Goal: Transaction & Acquisition: Purchase product/service

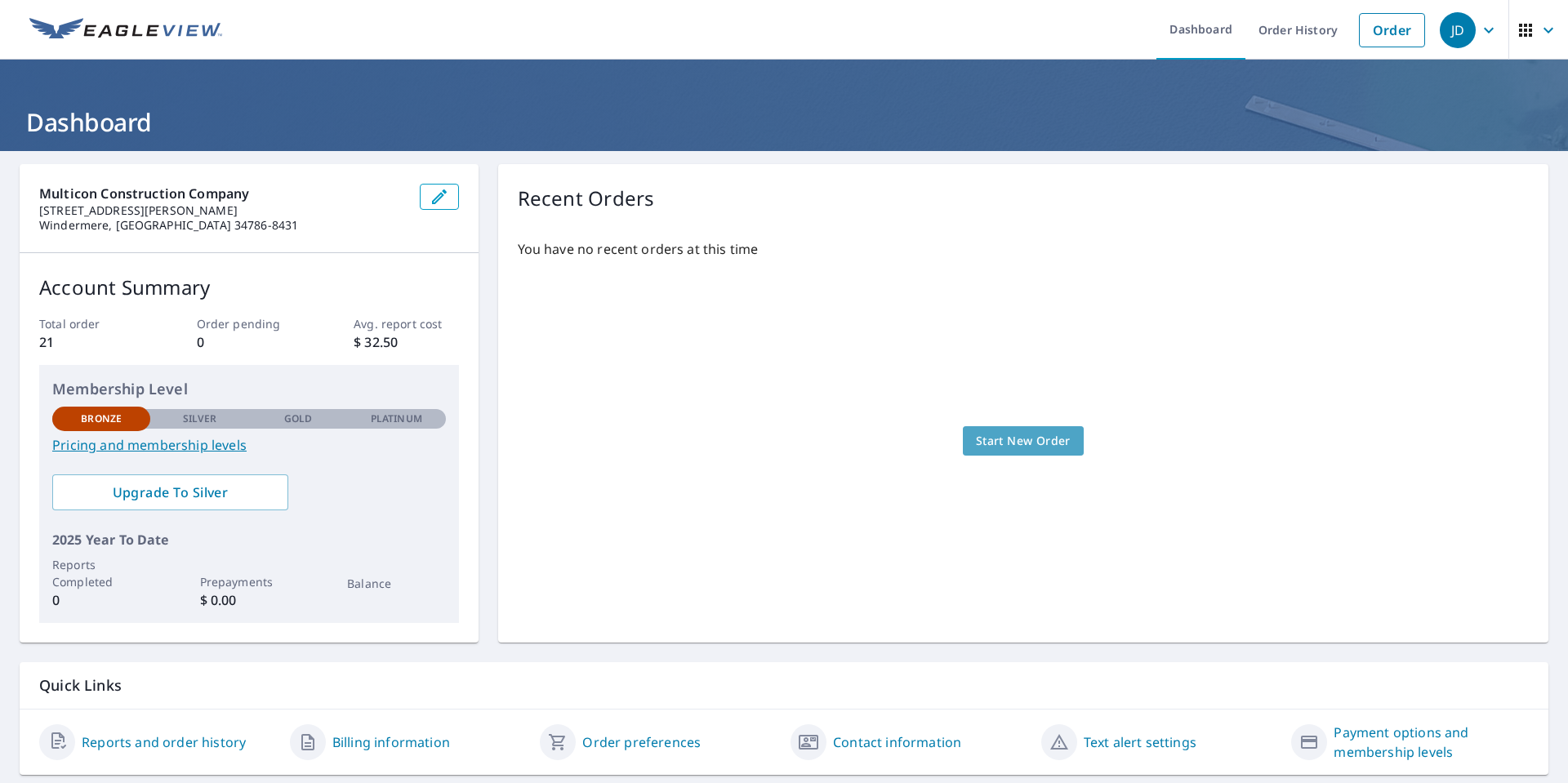
click at [1019, 440] on span "Start New Order" at bounding box center [1022, 441] width 94 height 21
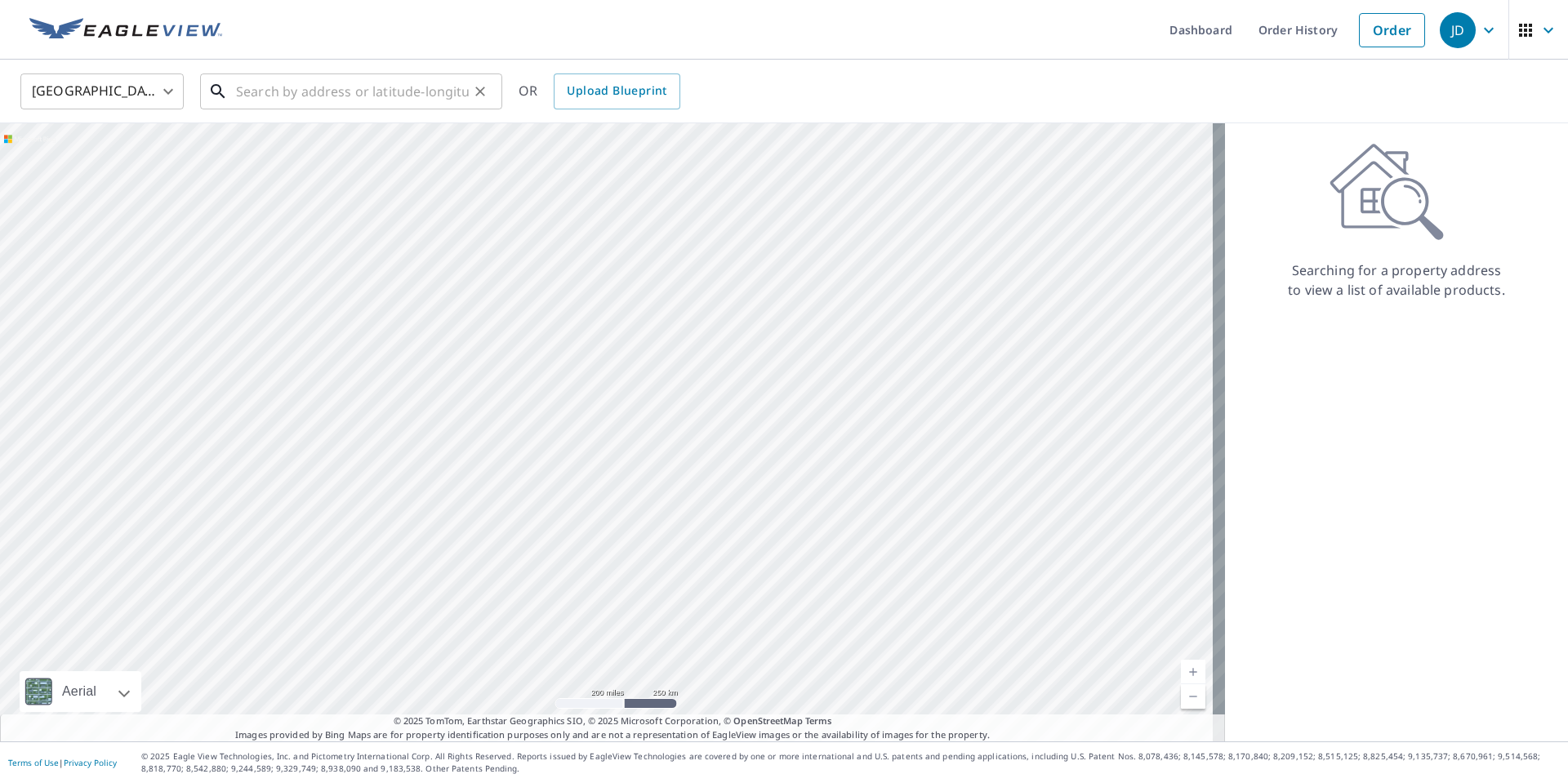
click at [304, 91] on input "text" at bounding box center [352, 92] width 233 height 45
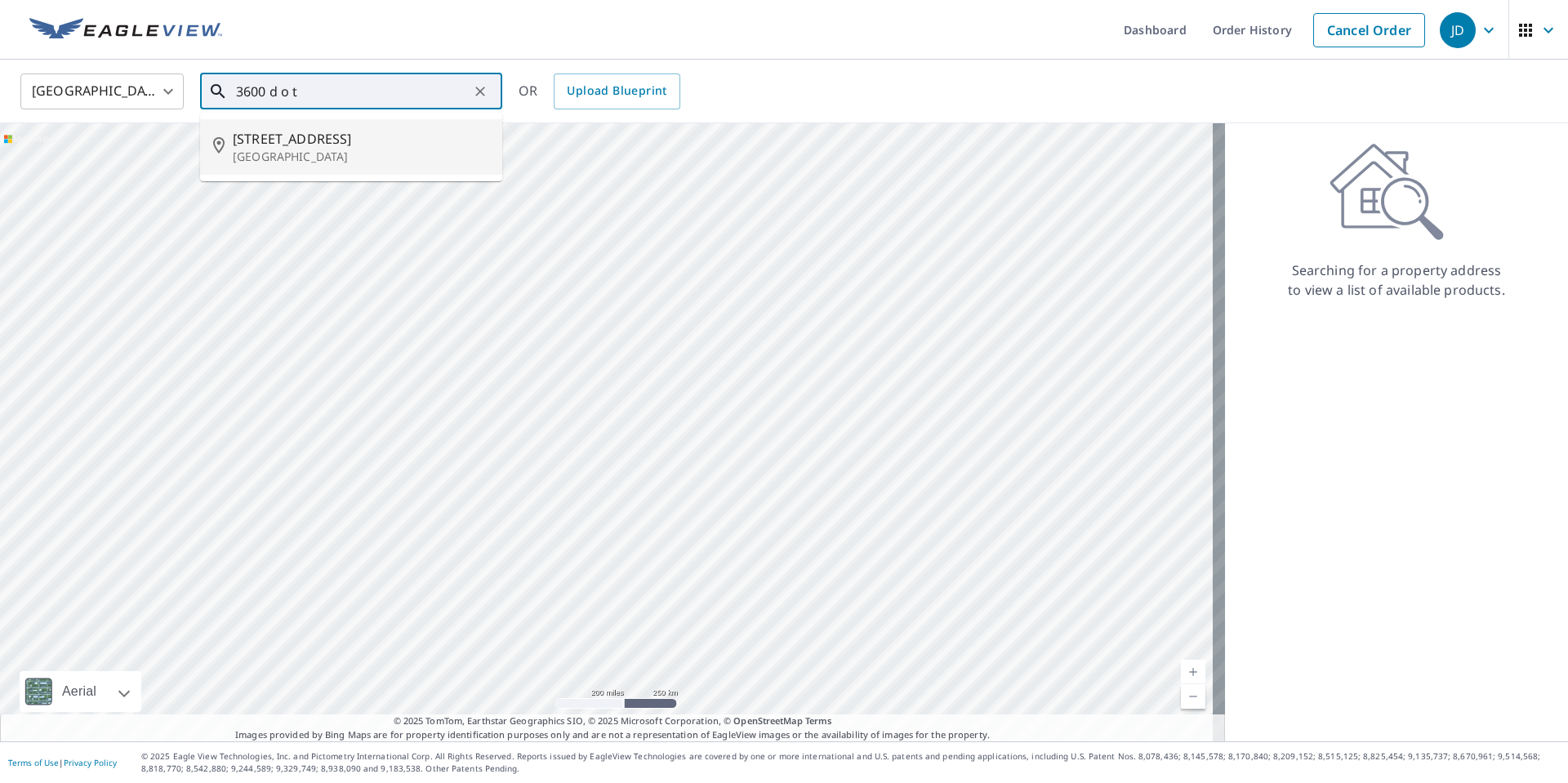
click at [268, 157] on p "[GEOGRAPHIC_DATA]" at bounding box center [361, 157] width 256 height 16
type input "[STREET_ADDRESS]"
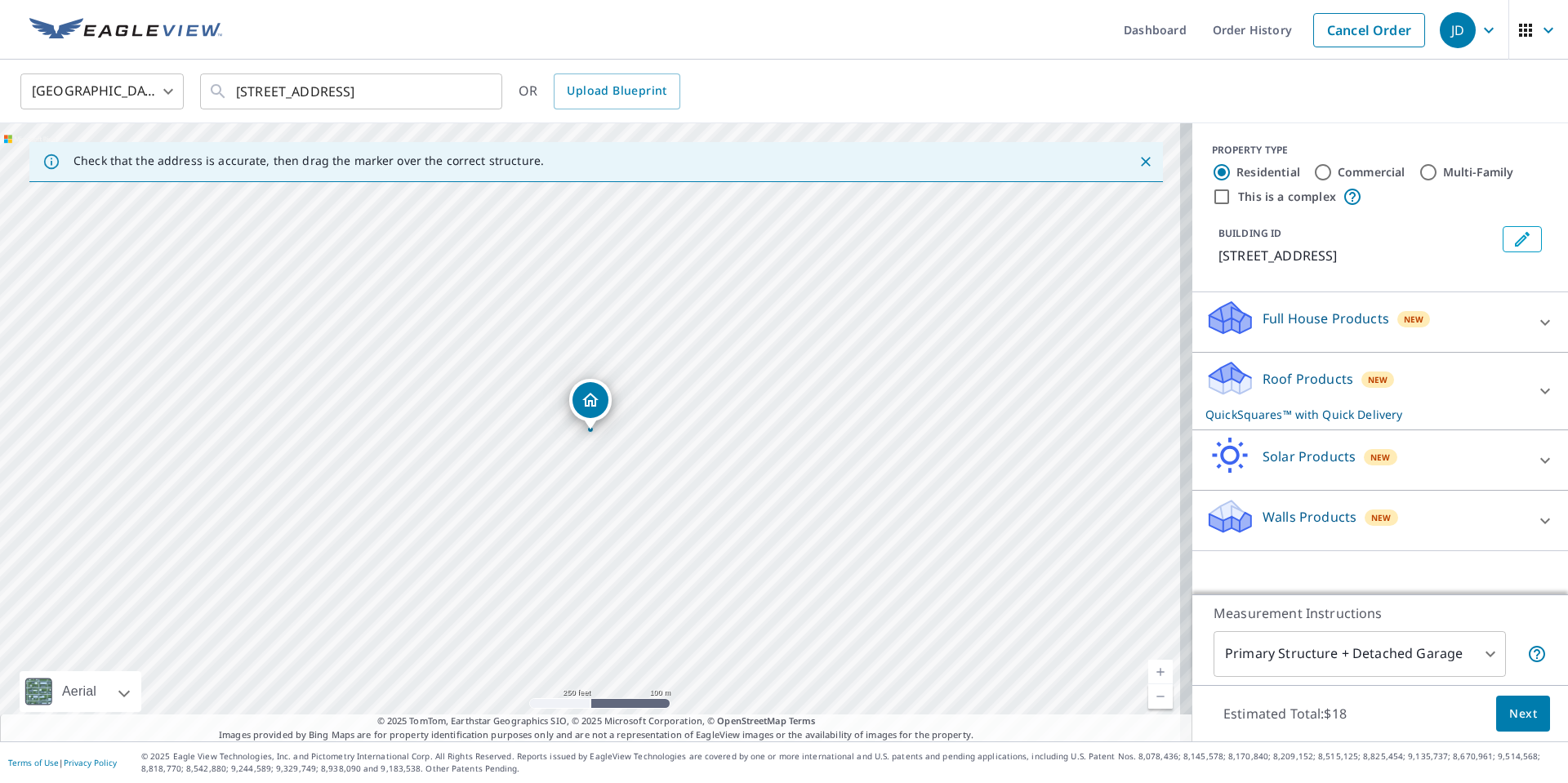
click at [1312, 169] on input "Commercial" at bounding box center [1322, 172] width 20 height 20
radio input "true"
type input "4"
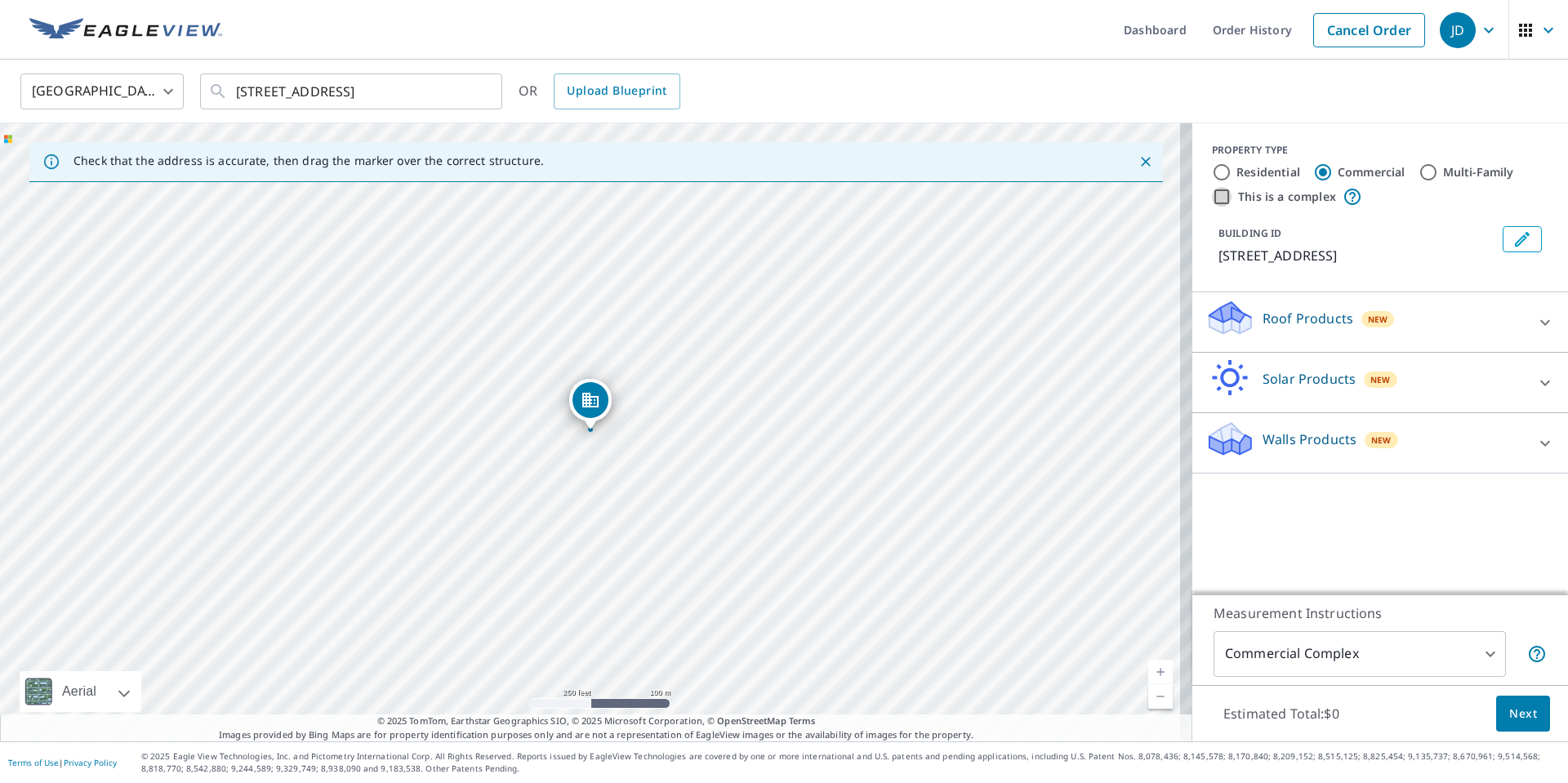
click at [1213, 194] on input "This is a complex" at bounding box center [1222, 197] width 20 height 20
checkbox input "true"
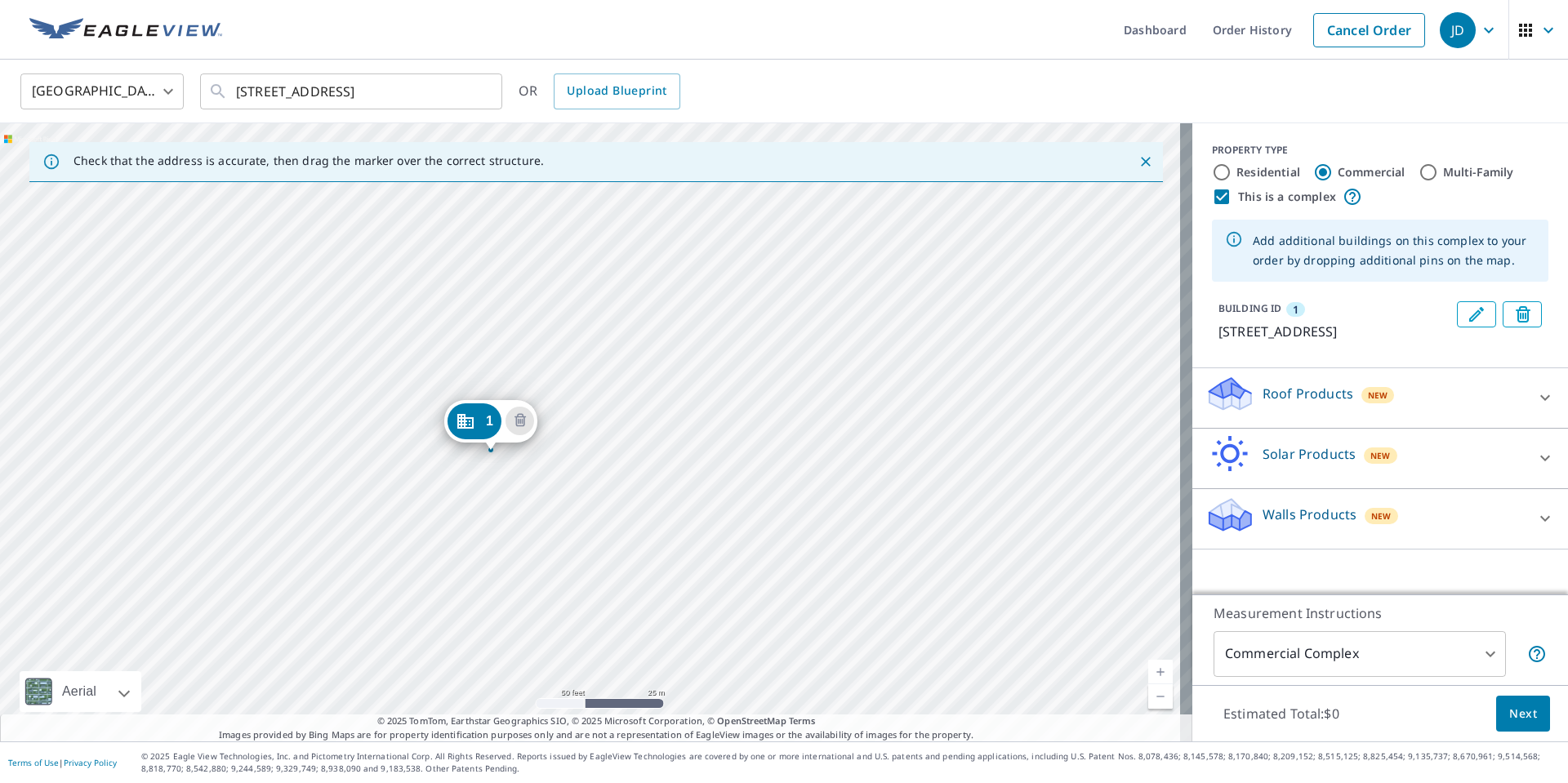
click at [1316, 403] on p "Roof Products" at bounding box center [1308, 393] width 91 height 20
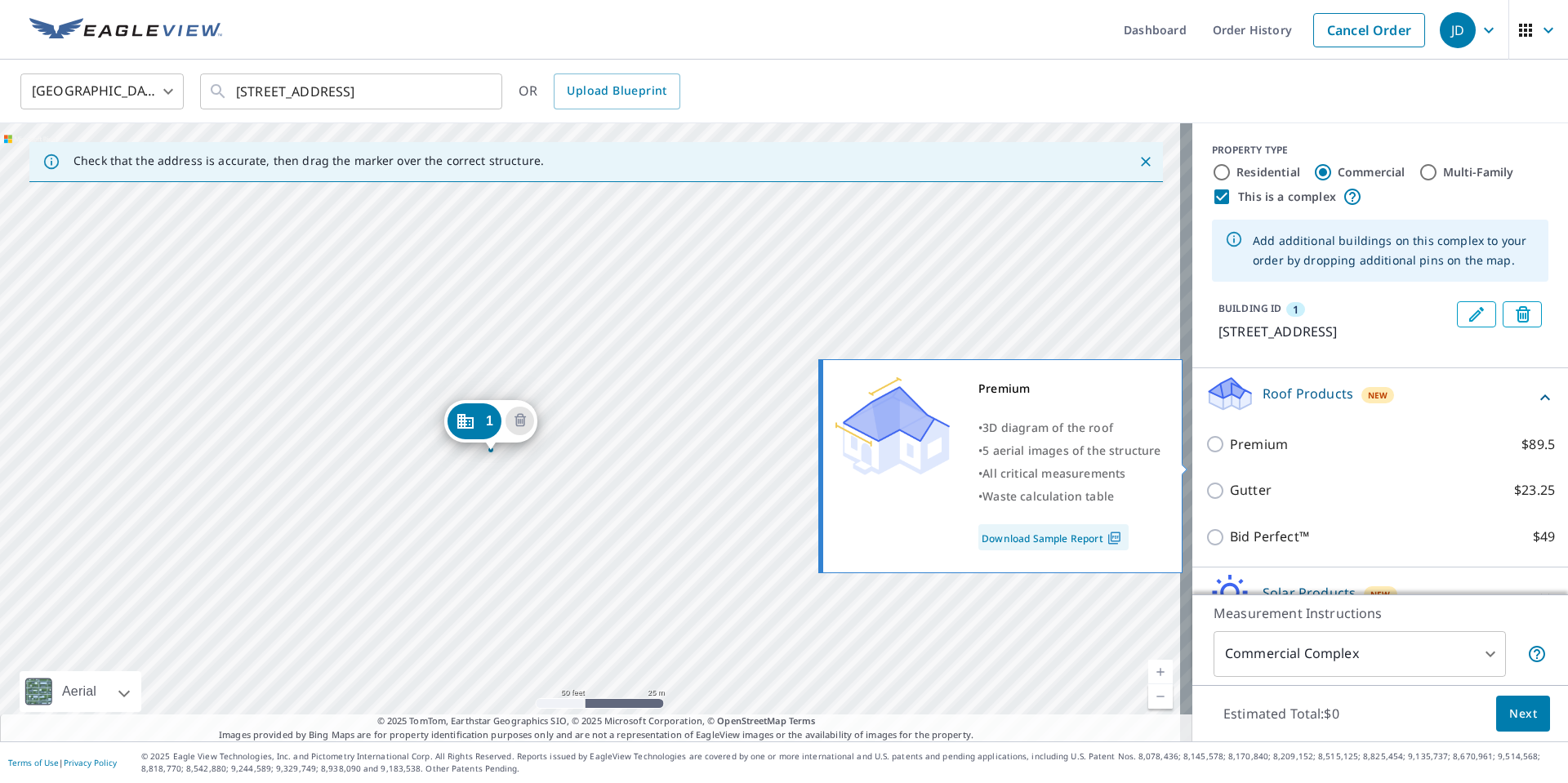
click at [1206, 454] on input "Premium $89.5" at bounding box center [1217, 444] width 24 height 20
checkbox input "true"
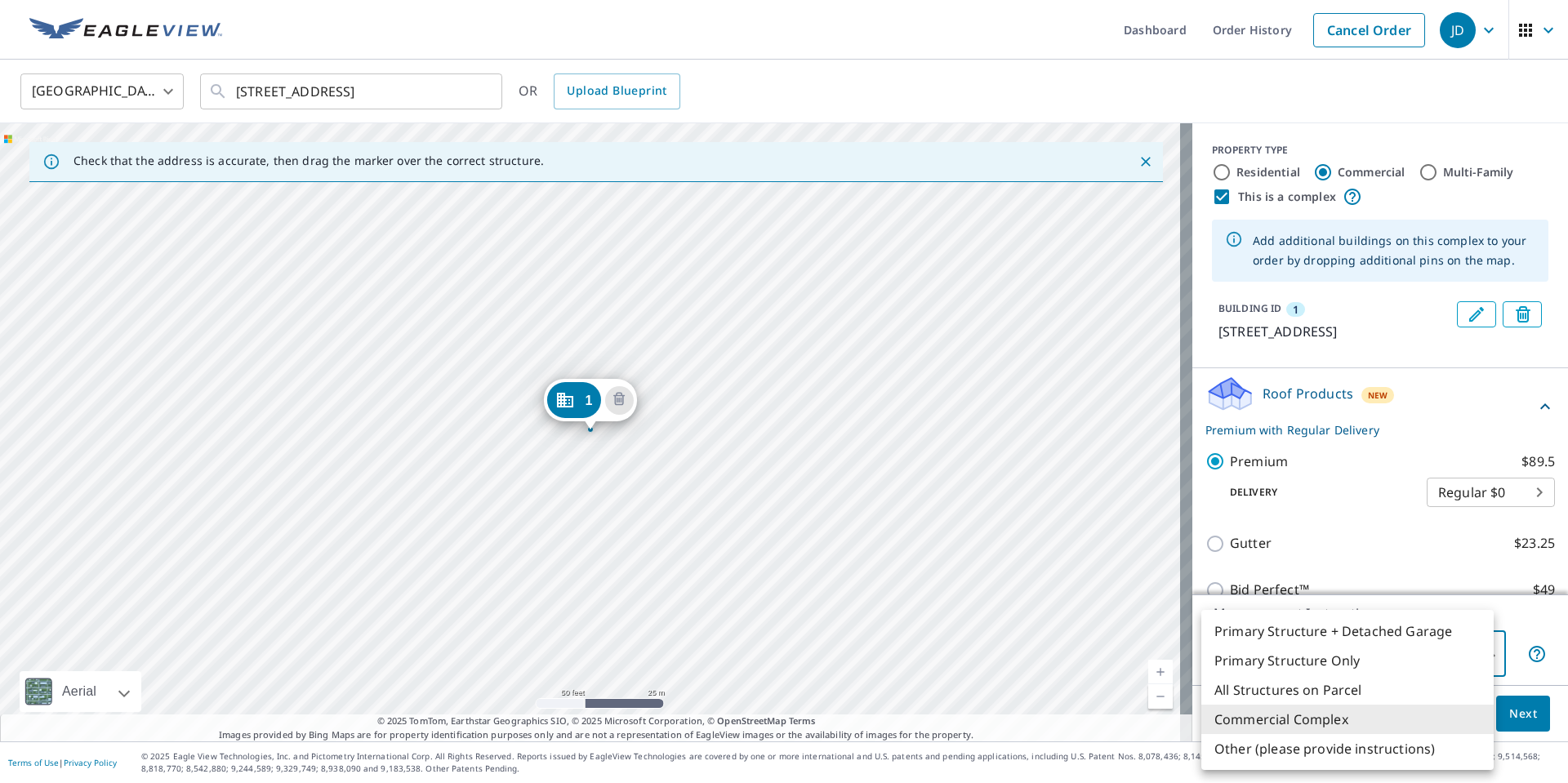
click at [1476, 650] on body "JD JD Dashboard Order History Cancel Order JD [GEOGRAPHIC_DATA] [GEOGRAPHIC_DAT…" at bounding box center [784, 392] width 1568 height 783
click at [1274, 685] on li "All Structures on Parcel" at bounding box center [1347, 690] width 292 height 29
type input "3"
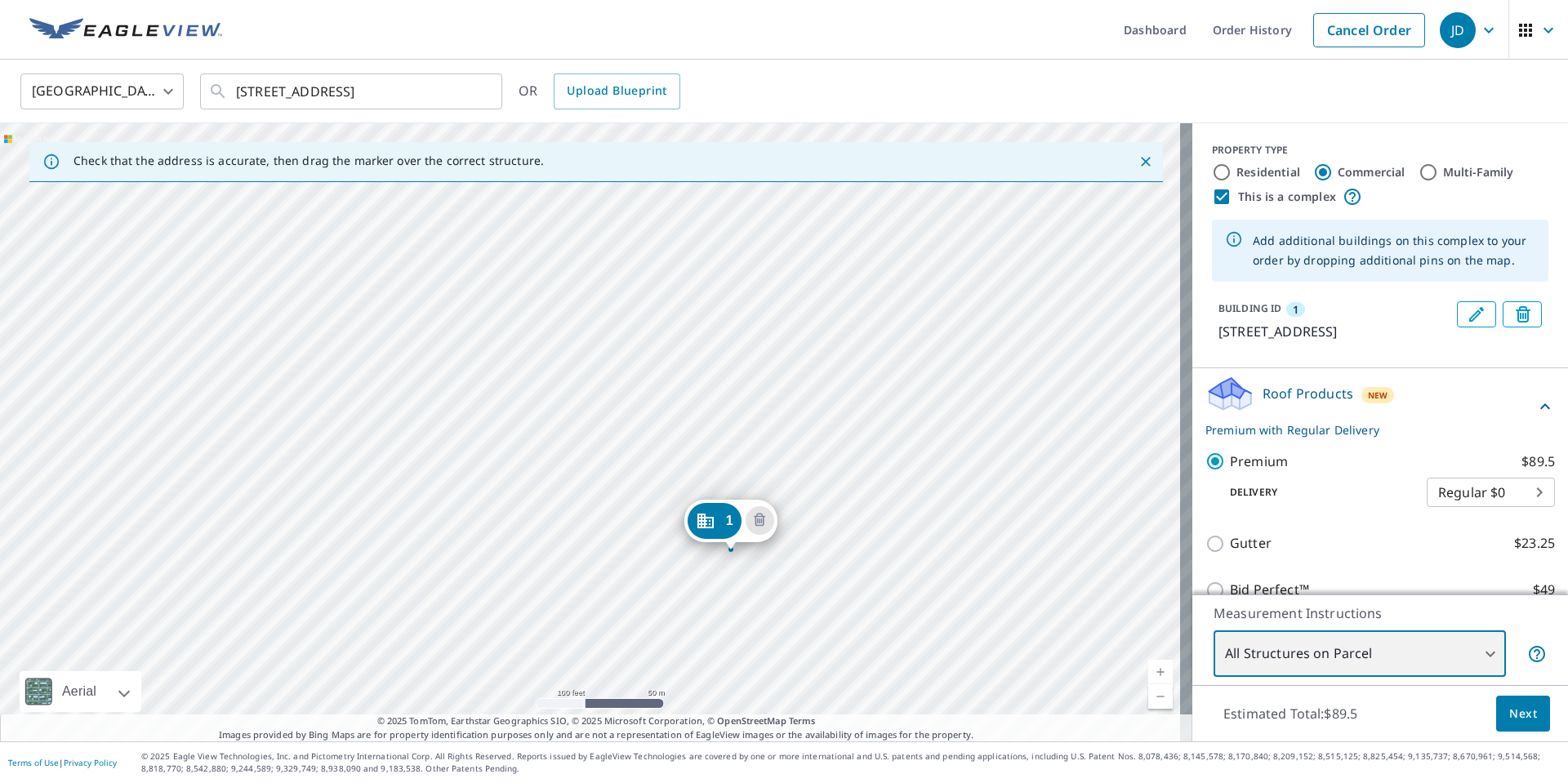
click at [804, 531] on div "1 [STREET_ADDRESS]" at bounding box center [595, 432] width 1192 height 618
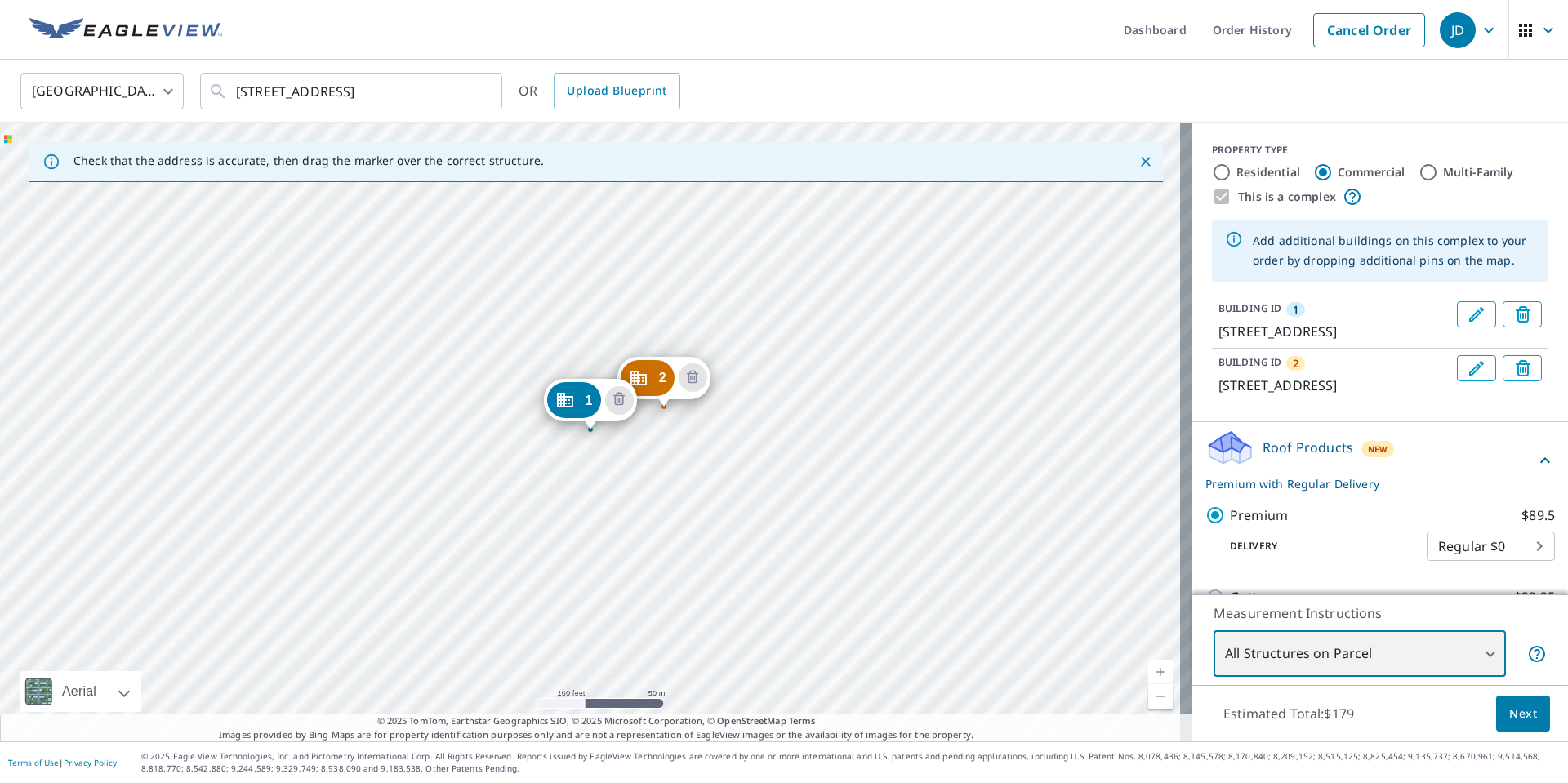
click at [580, 284] on div "2 [STREET_ADDRESS] 1 [STREET_ADDRESS]" at bounding box center [595, 432] width 1192 height 618
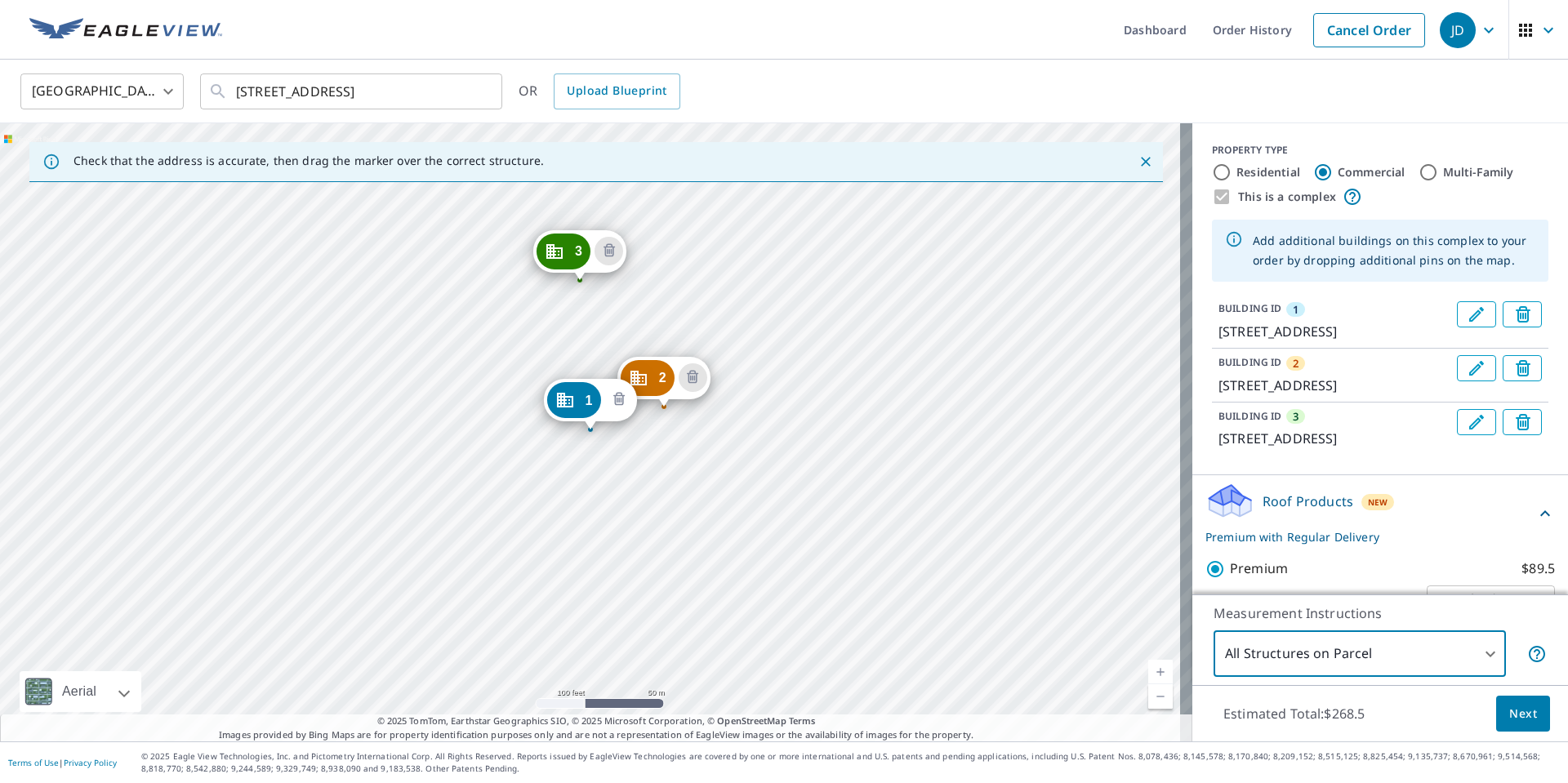
click at [614, 394] on icon "Delete building 1" at bounding box center [619, 401] width 20 height 20
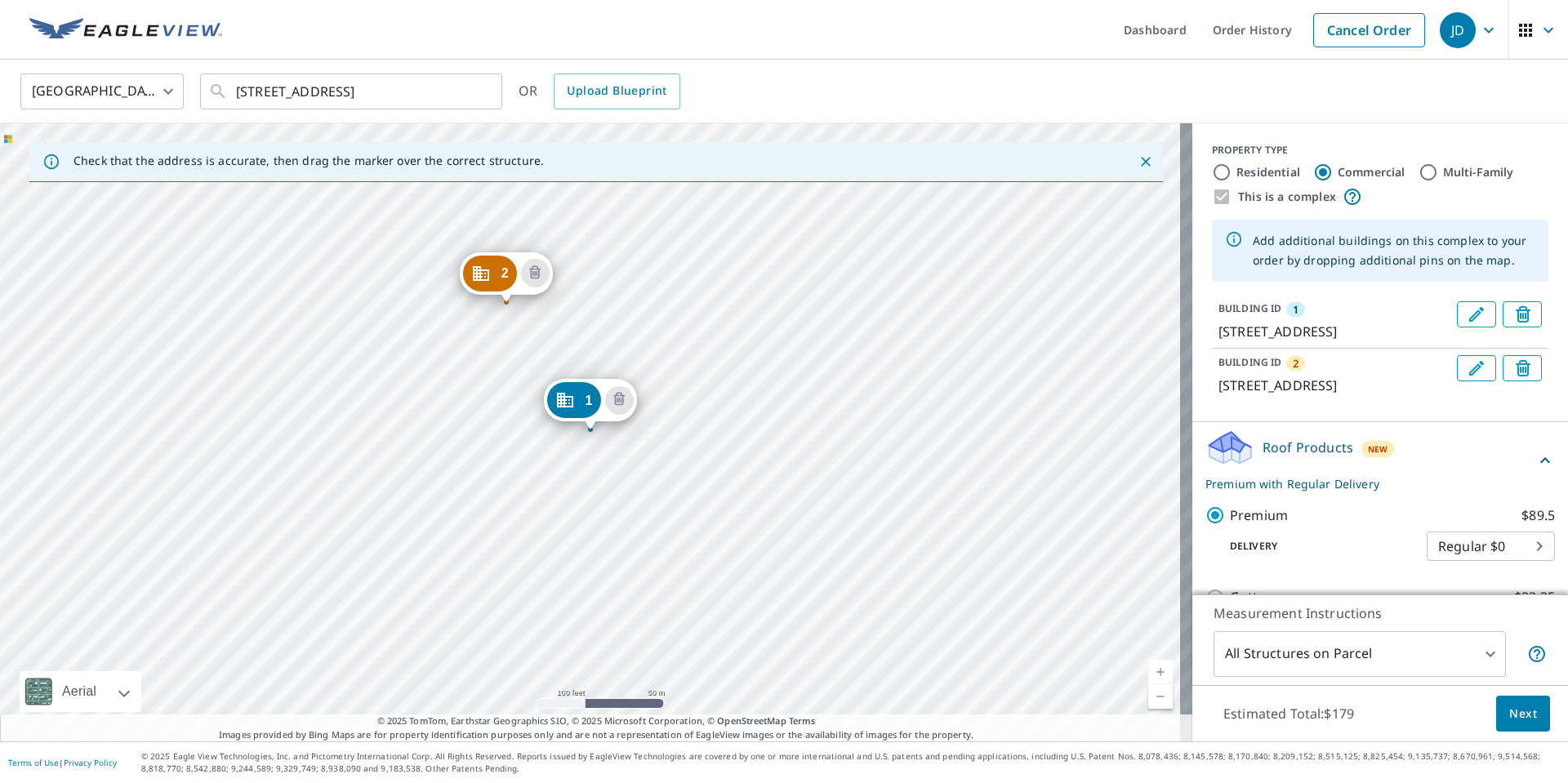
click at [613, 459] on div "2 [STREET_ADDRESS] 1 [STREET_ADDRESS]" at bounding box center [595, 432] width 1192 height 618
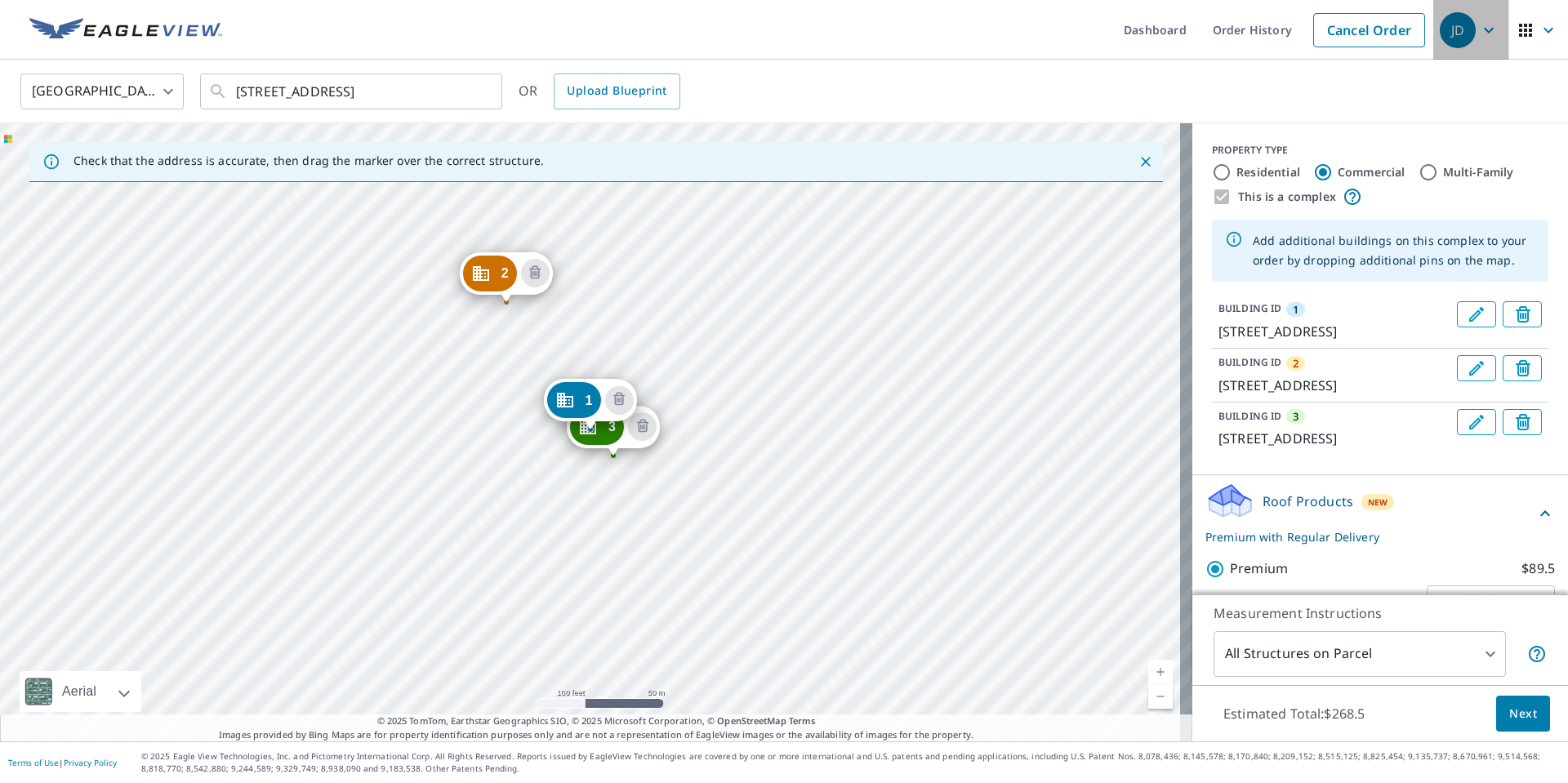
click at [1479, 27] on icon "button" at bounding box center [1488, 31] width 20 height 20
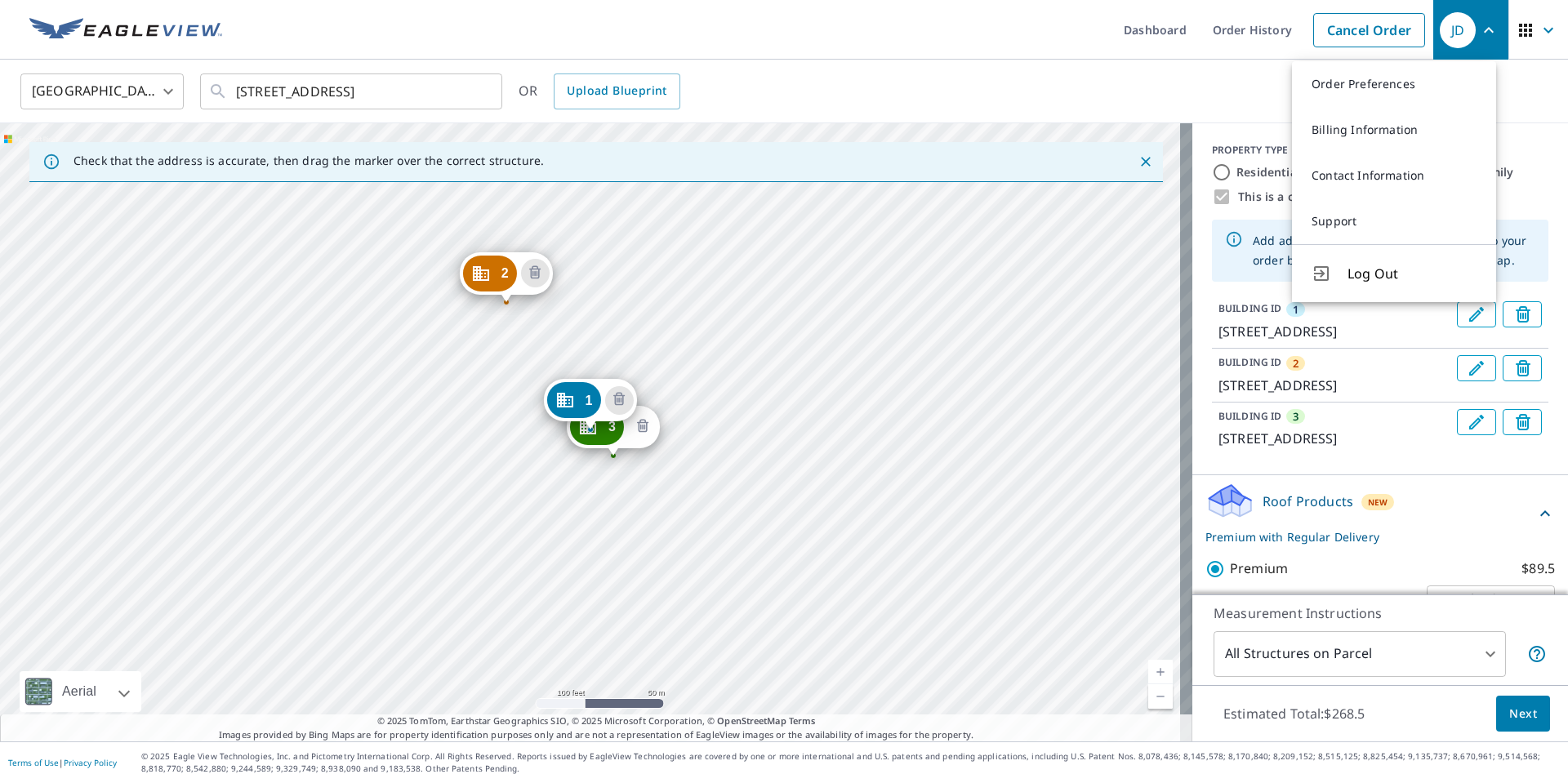
click at [647, 427] on icon "Delete building 3" at bounding box center [643, 427] width 20 height 20
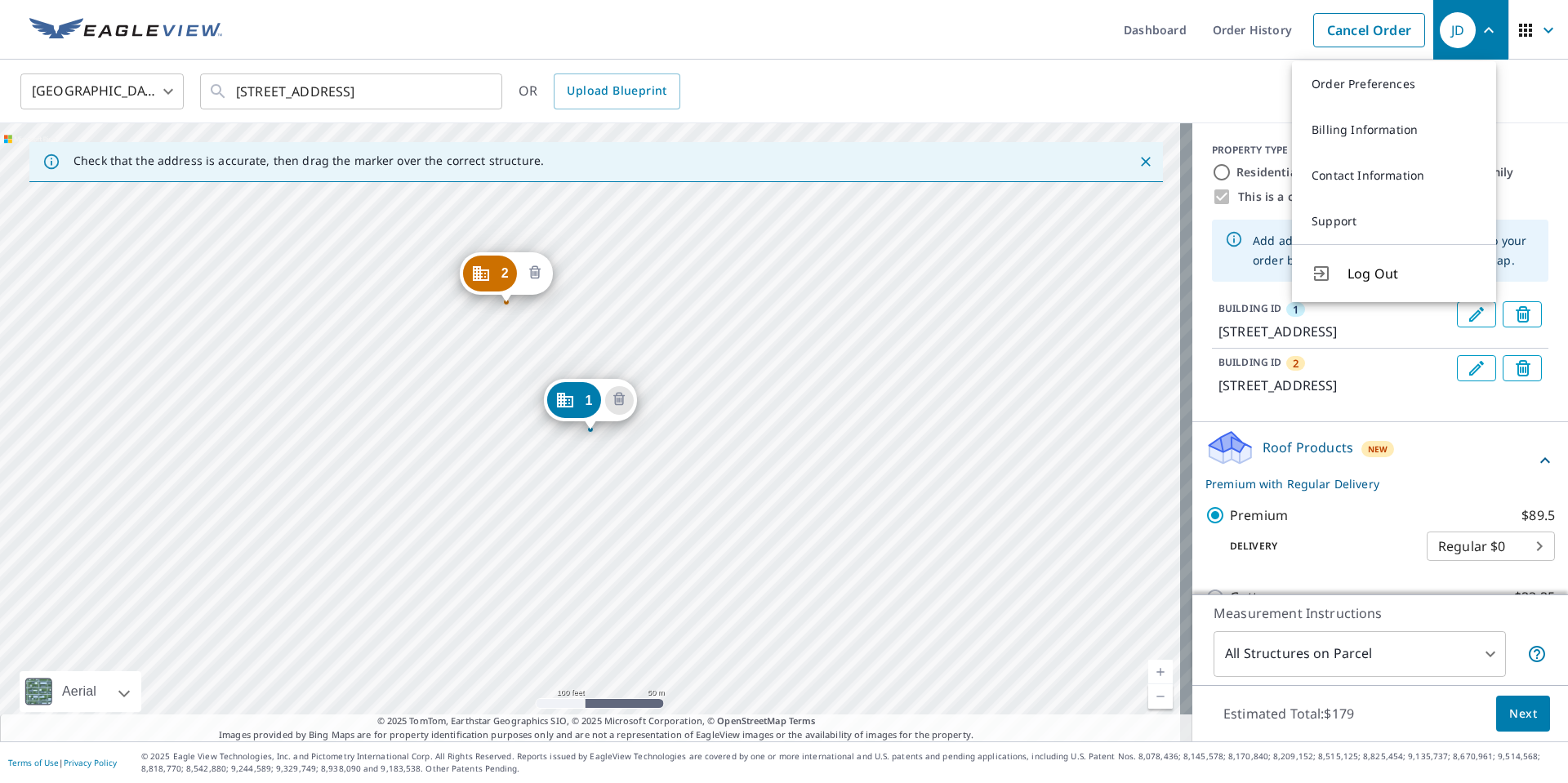
click at [539, 272] on icon "Delete building 2" at bounding box center [535, 274] width 20 height 20
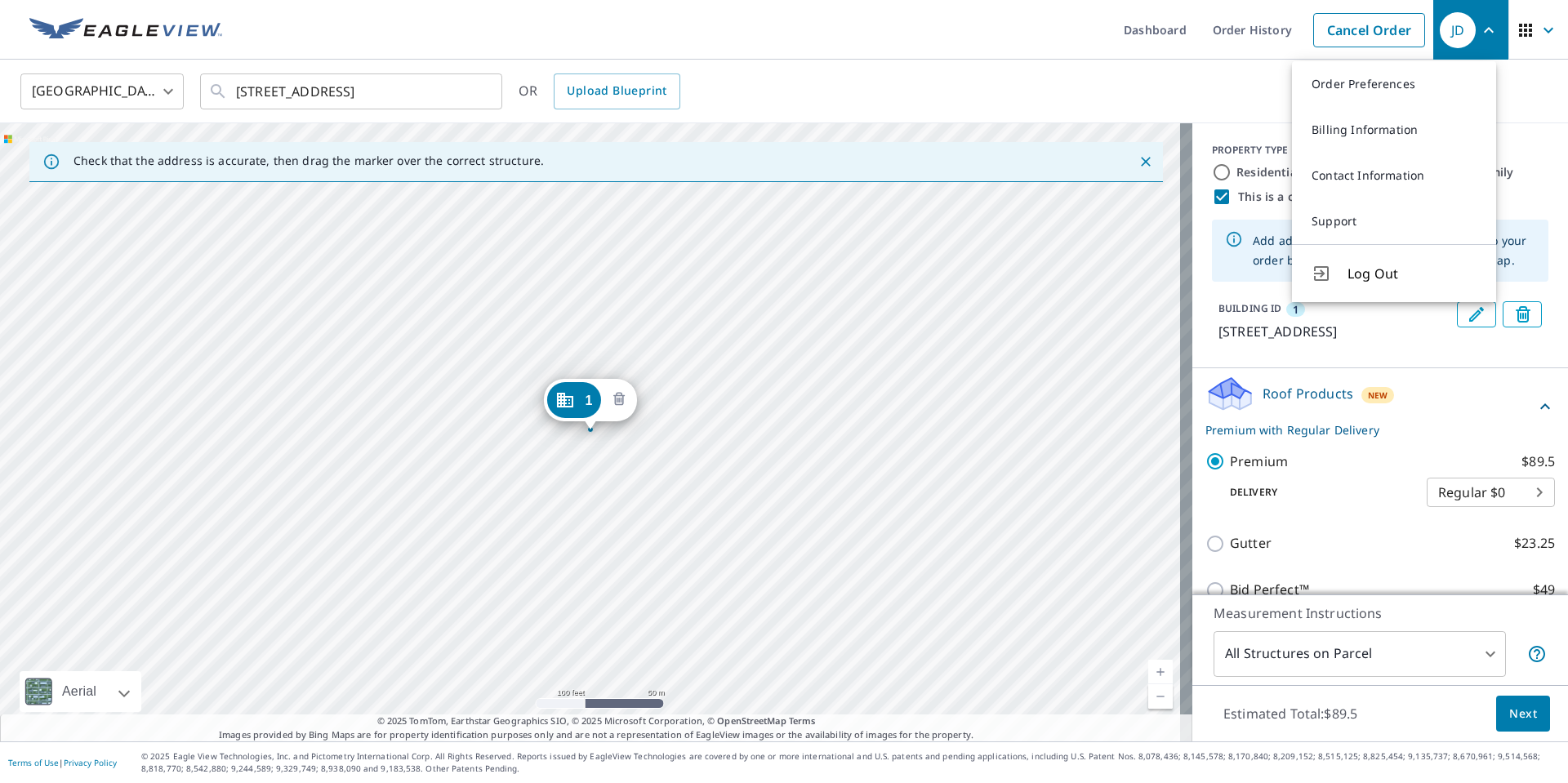
click at [619, 401] on icon "Delete building 1" at bounding box center [618, 400] width 5 height 5
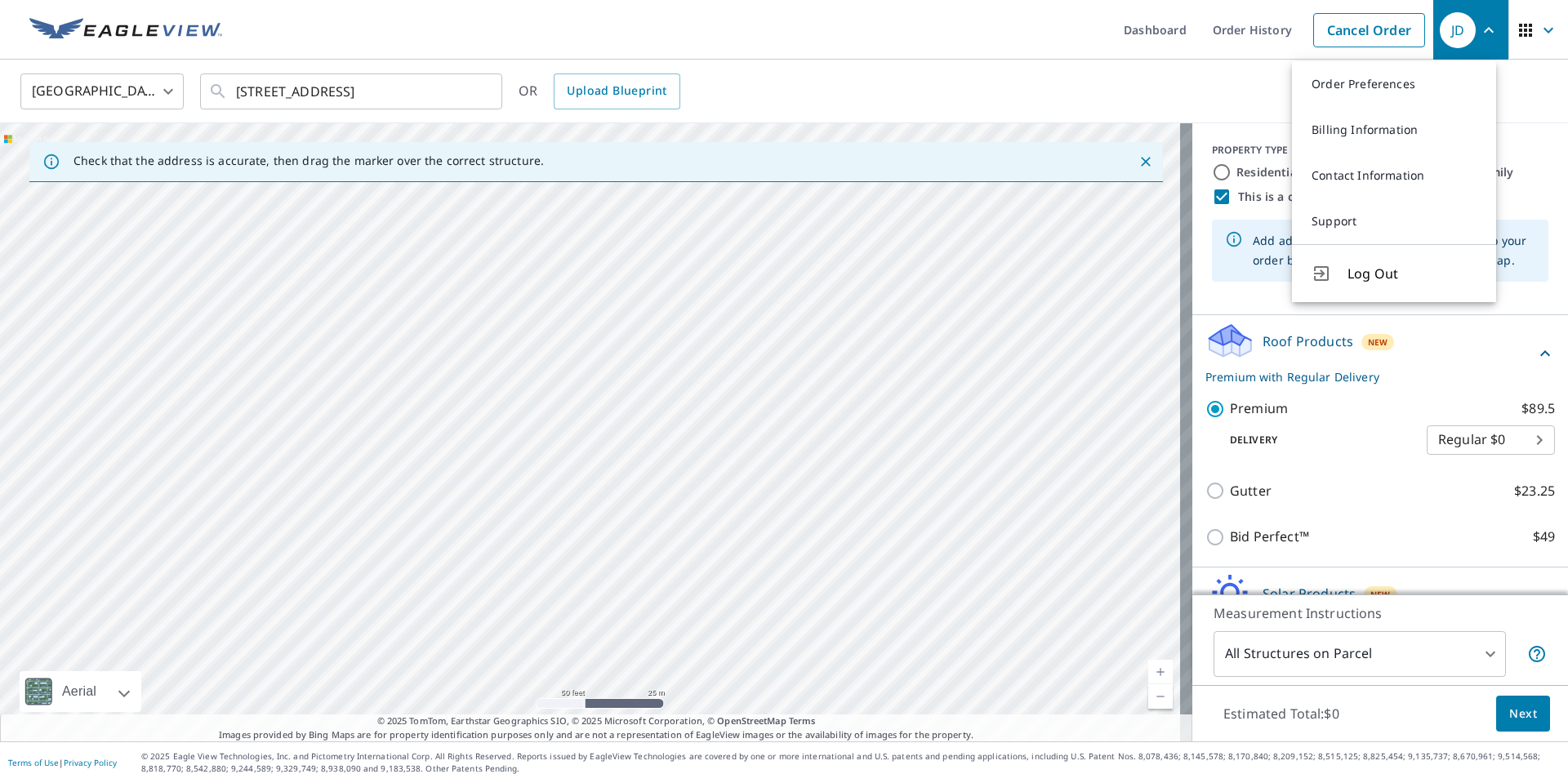
drag, startPoint x: 619, startPoint y: 401, endPoint x: 624, endPoint y: 507, distance: 106.1
click at [624, 507] on div at bounding box center [595, 432] width 1192 height 618
click at [1254, 87] on div "[GEOGRAPHIC_DATA] [GEOGRAPHIC_DATA] ​ [STREET_ADDRESS] ​ OR Upload Blueprint" at bounding box center [778, 91] width 1540 height 38
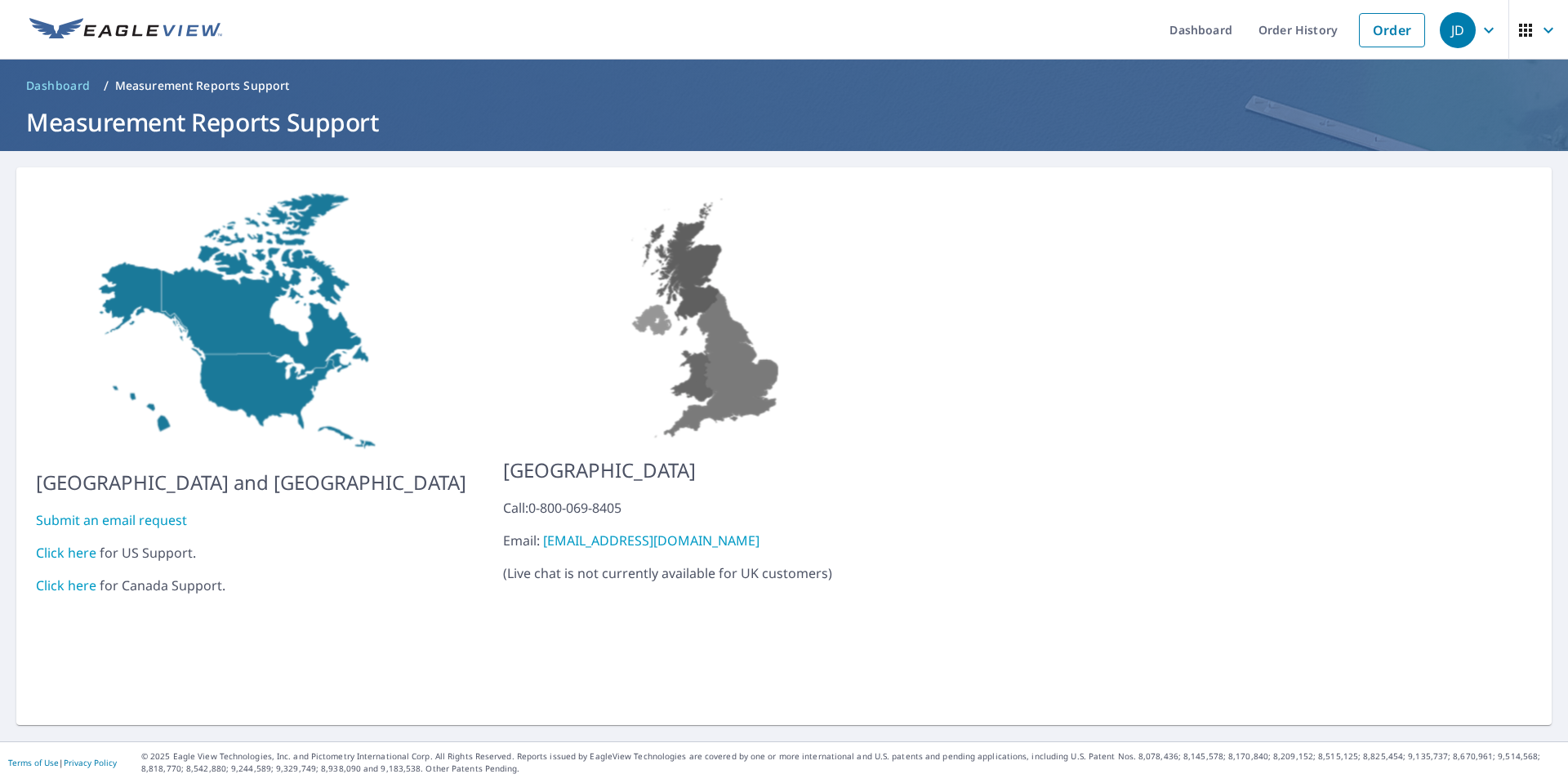
click at [62, 544] on link "Click here" at bounding box center [66, 553] width 61 height 18
